Goal: Information Seeking & Learning: Understand process/instructions

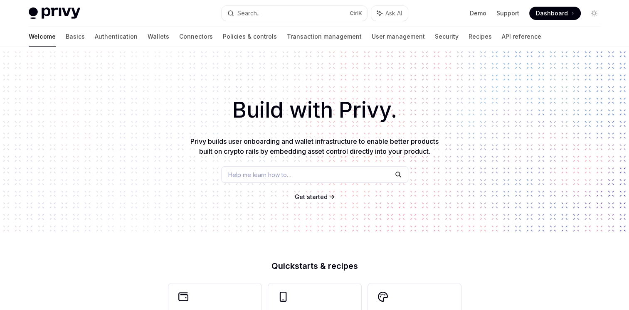
click at [555, 13] on span "Dashboard" at bounding box center [552, 13] width 32 height 8
click at [66, 41] on link "Basics" at bounding box center [75, 37] width 19 height 20
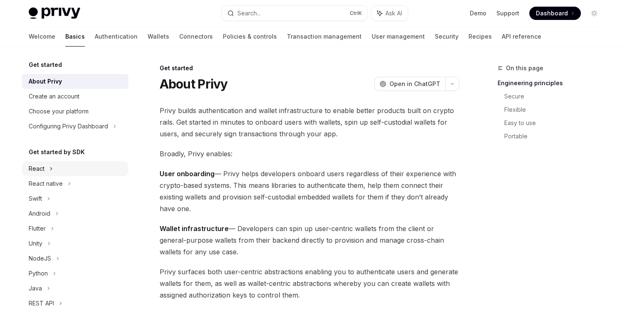
click at [48, 169] on div "React" at bounding box center [75, 168] width 106 height 15
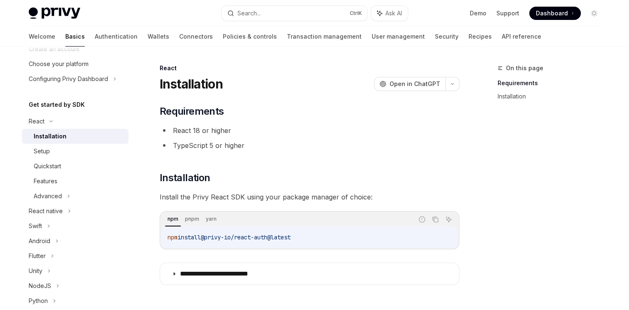
scroll to position [51, 0]
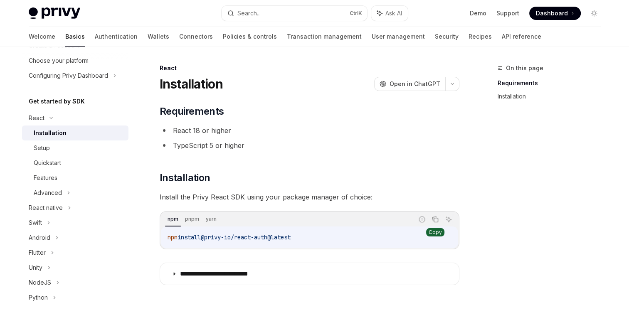
click at [435, 222] on icon "Copy the contents from the code block" at bounding box center [435, 219] width 7 height 7
click at [516, 197] on div "On this page Requirements Installation" at bounding box center [544, 186] width 126 height 247
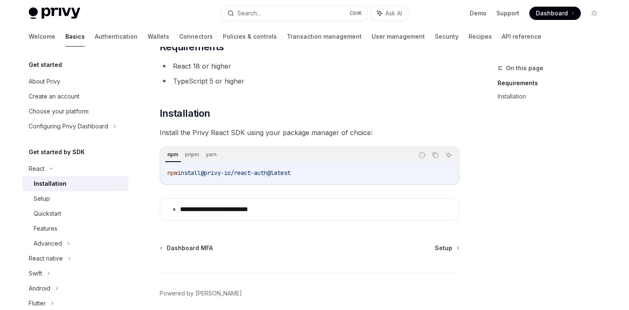
scroll to position [98, 0]
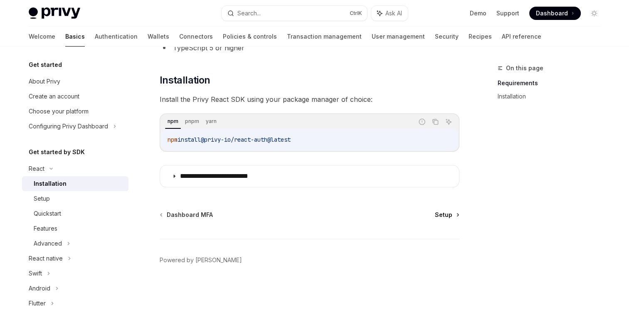
click at [447, 215] on span "Setup" at bounding box center [443, 215] width 17 height 8
type textarea "*"
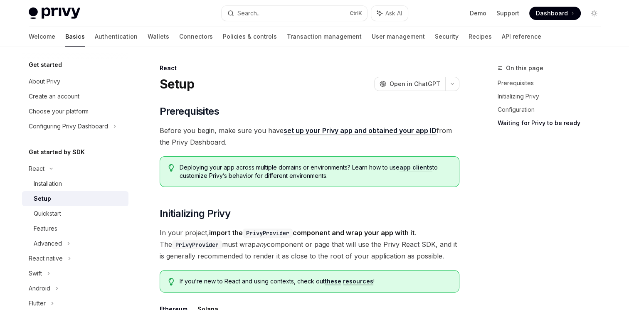
scroll to position [214, 0]
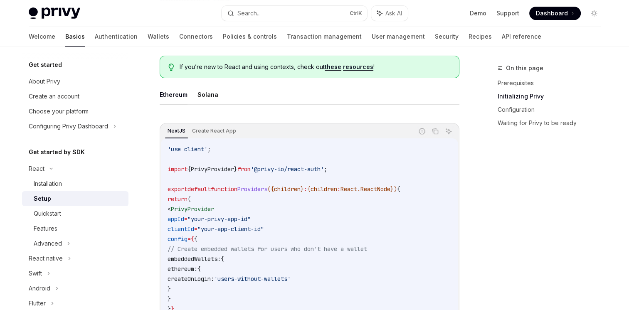
click at [555, 12] on span "Dashboard" at bounding box center [552, 13] width 32 height 8
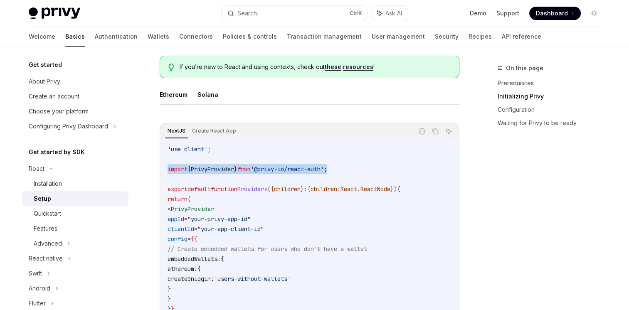
drag, startPoint x: 167, startPoint y: 167, endPoint x: 352, endPoint y: 164, distance: 185.0
click at [352, 164] on code "'use client' ; import { PrivyProvider } from '@privy-io/react-auth' ; export de…" at bounding box center [309, 253] width 284 height 219
copy span "import { PrivyProvider } from '@privy-io/react-auth' ;"
